Goal: Contribute content

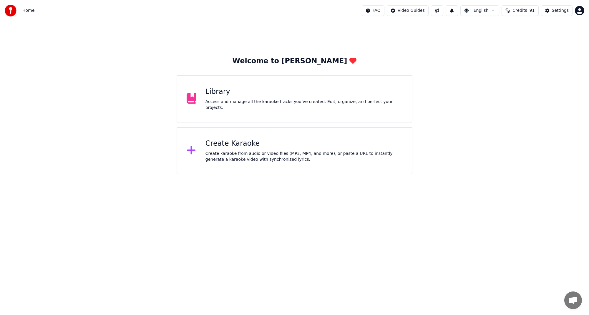
click at [264, 107] on div "Access and manage all the karaoke tracks you’ve created. Edit, organize, and pe…" at bounding box center [303, 105] width 197 height 12
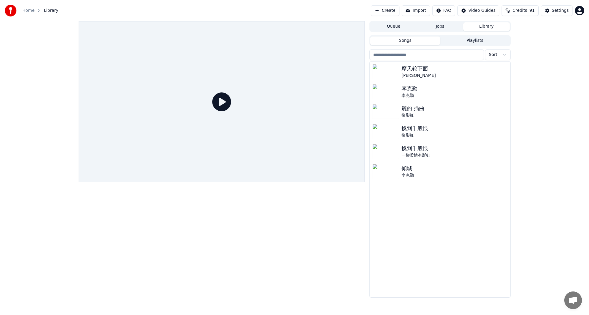
click at [393, 11] on button "Create" at bounding box center [385, 10] width 29 height 11
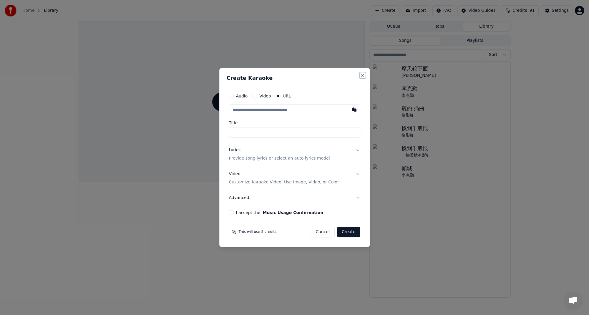
click at [361, 75] on button "Close" at bounding box center [362, 75] width 5 height 5
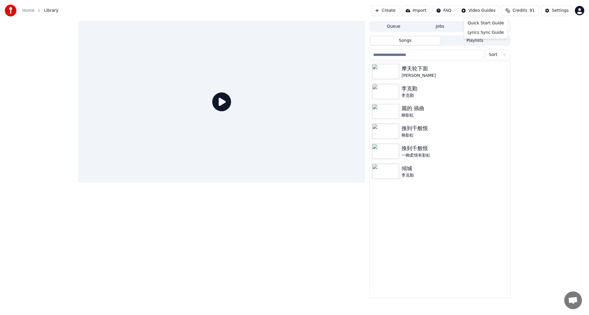
click at [491, 10] on html "Home Library Create Import FAQ Video Guides Credits 91 Settings Queue Jobs Libr…" at bounding box center [294, 157] width 589 height 315
click at [528, 85] on html "Home Library Create Import FAQ Video Guides Credits 91 Settings Queue Jobs Libr…" at bounding box center [294, 157] width 589 height 315
